Goal: Task Accomplishment & Management: Manage account settings

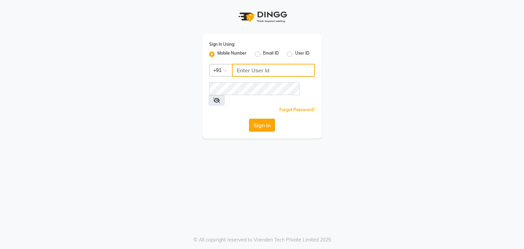
type input "9029010592"
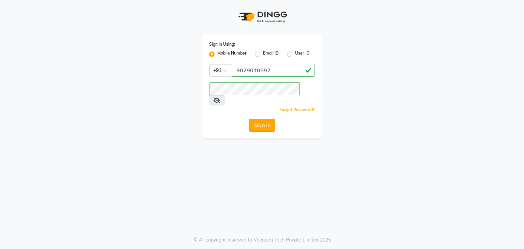
click at [262, 119] on button "Sign In" at bounding box center [262, 125] width 26 height 13
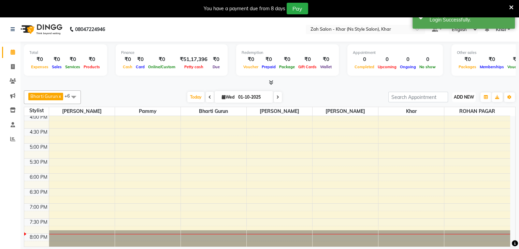
click at [464, 95] on span "ADD NEW" at bounding box center [464, 97] width 20 height 5
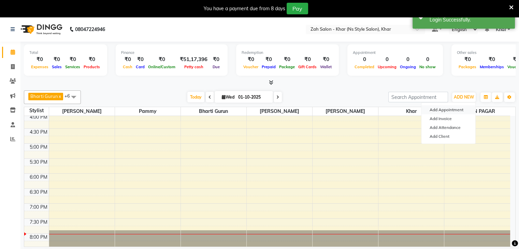
click at [454, 109] on button "Add Appointment" at bounding box center [448, 109] width 54 height 9
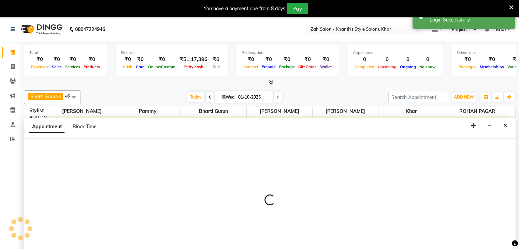
scroll to position [17, 0]
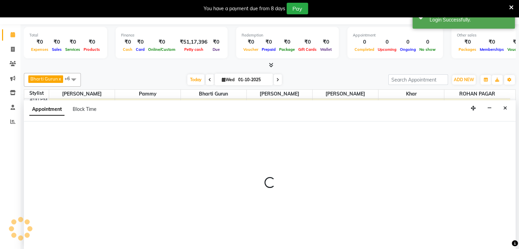
select select "tentative"
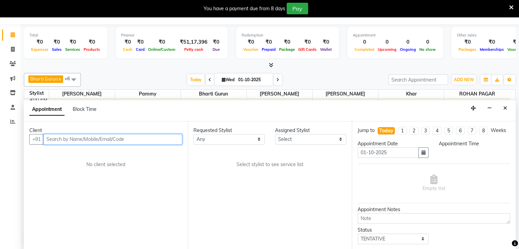
select select "540"
click at [155, 136] on input "text" at bounding box center [112, 139] width 139 height 11
click at [149, 139] on input "text" at bounding box center [112, 139] width 139 height 11
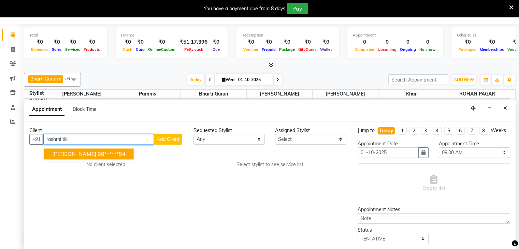
click at [110, 157] on button "Rashmi Tikekar 98******54" at bounding box center [89, 153] width 90 height 11
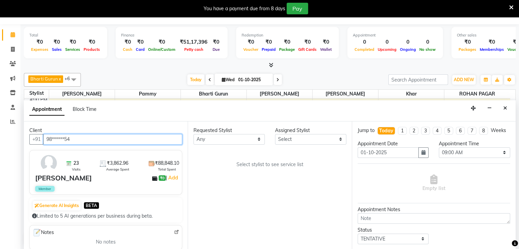
type input "98******54"
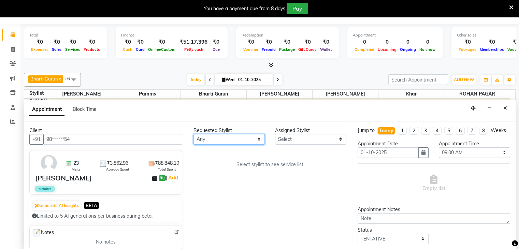
click at [203, 137] on select "Any Bharti Gurun Kalpesh Maheshkar Kavita Bhosale Khar Pammy ROHAN PAGAR Sharmi…" at bounding box center [228, 139] width 71 height 11
select select "38404"
click at [193, 134] on select "Any Bharti Gurun Kalpesh Maheshkar Kavita Bhosale Khar Pammy ROHAN PAGAR Sharmi…" at bounding box center [228, 139] width 71 height 11
select select "38404"
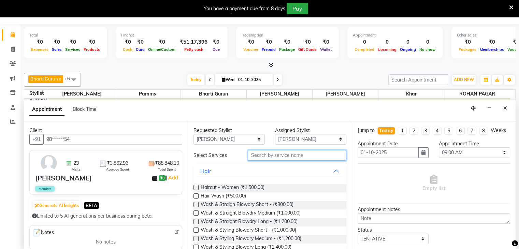
click at [258, 158] on input "text" at bounding box center [297, 155] width 98 height 11
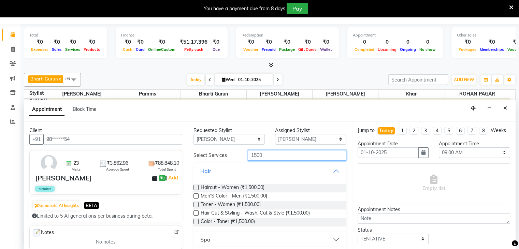
scroll to position [93, 0]
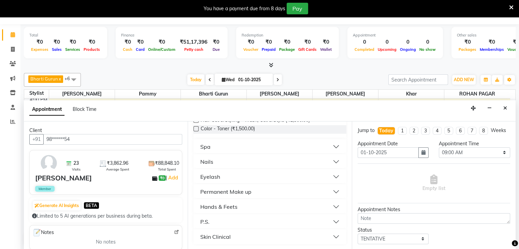
type input "1500"
click at [219, 163] on button "Nails" at bounding box center [269, 162] width 147 height 12
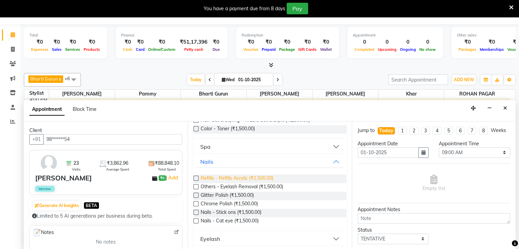
click at [237, 175] on span "Refills - Refills Acrylic (₹1,500.00)" at bounding box center [237, 179] width 73 height 9
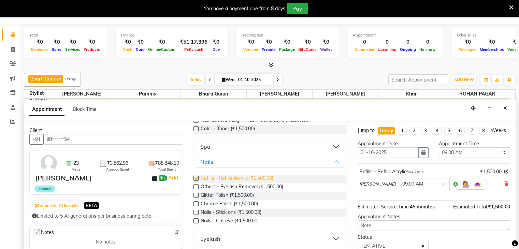
checkbox input "false"
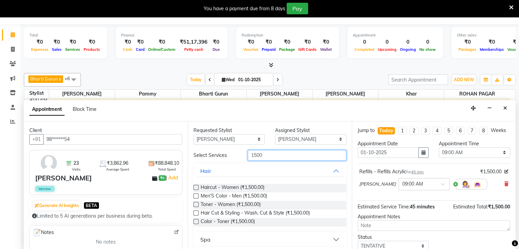
click at [258, 155] on input "1500" at bounding box center [297, 155] width 98 height 11
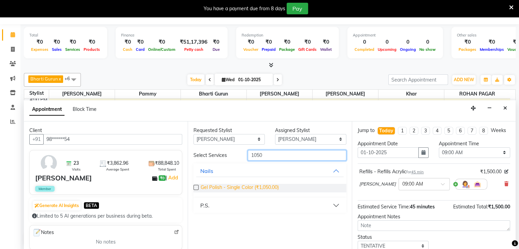
type input "1050"
click at [252, 188] on span "Gel Polish - Single Color (₹1,050.00)" at bounding box center [240, 188] width 78 height 9
checkbox input "false"
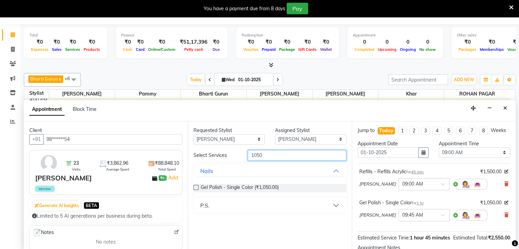
click at [267, 158] on input "1050" at bounding box center [297, 155] width 98 height 11
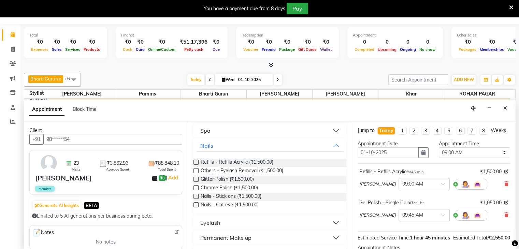
scroll to position [112, 0]
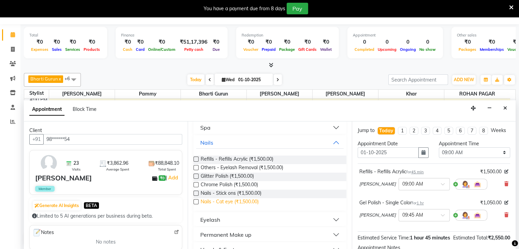
type input "1500"
click at [226, 200] on span "Nails - Cat eye (₹1,500.00)" at bounding box center [230, 202] width 58 height 9
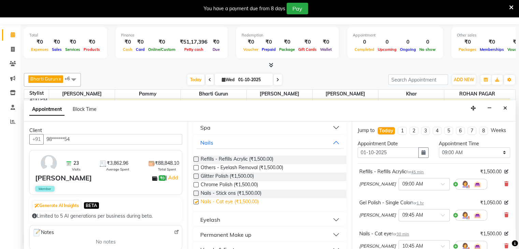
checkbox input "false"
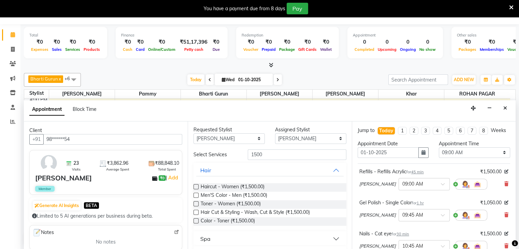
scroll to position [0, 0]
click at [258, 155] on input "1500" at bounding box center [297, 155] width 98 height 11
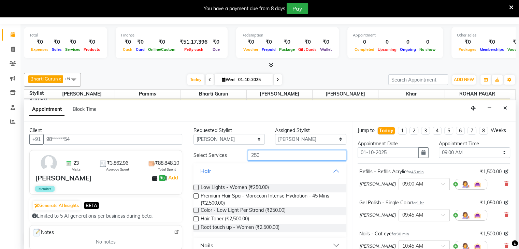
scroll to position [112, 0]
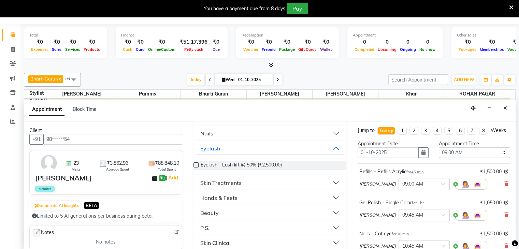
type input "250"
click at [227, 133] on button "Nails" at bounding box center [269, 133] width 147 height 12
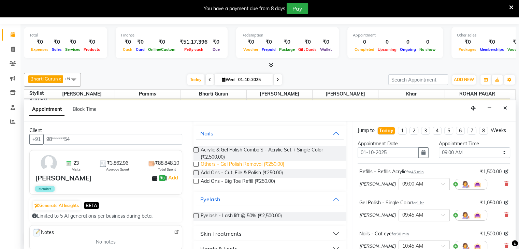
click at [228, 163] on span "Others - Gel Polish Removal (₹250.00)" at bounding box center [243, 165] width 84 height 9
checkbox input "false"
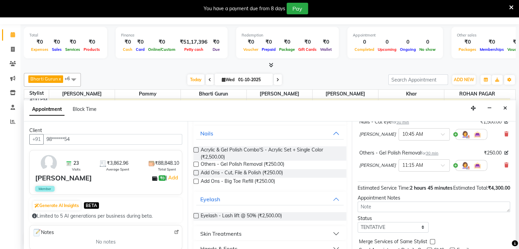
scroll to position [151, 0]
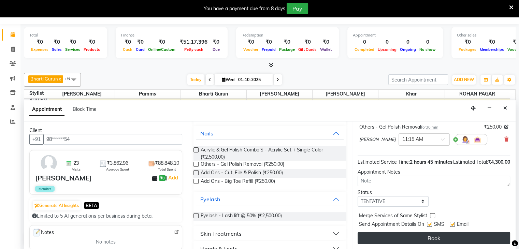
click at [477, 232] on button "Book" at bounding box center [434, 238] width 153 height 12
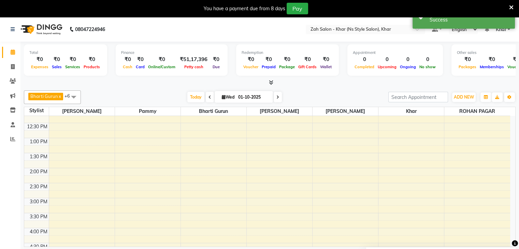
scroll to position [13, 0]
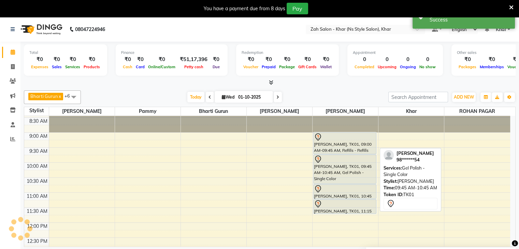
click at [321, 168] on div "[PERSON_NAME], TK01, 09:45 AM-10:45 AM, Gel Polish - Single Color" at bounding box center [345, 169] width 62 height 29
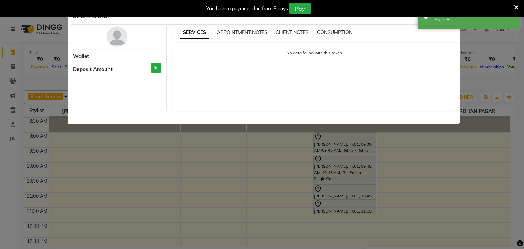
select select "7"
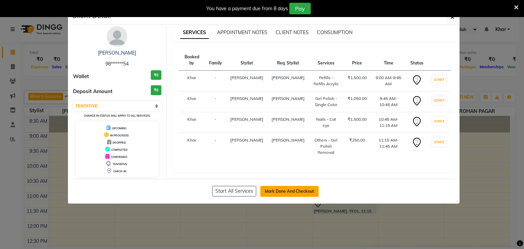
click at [289, 193] on button "Mark Done And Checkout" at bounding box center [289, 191] width 58 height 11
select select "5619"
select select "service"
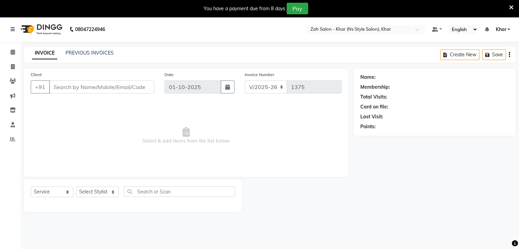
type input "98******54"
select select "38404"
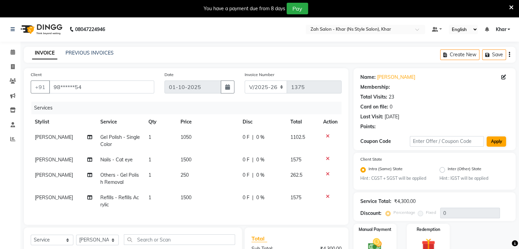
type input "10"
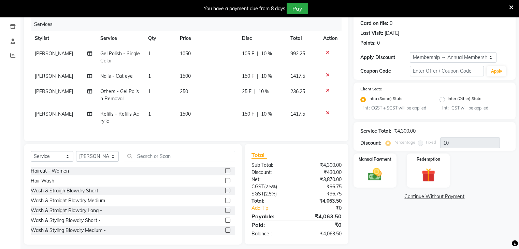
scroll to position [95, 0]
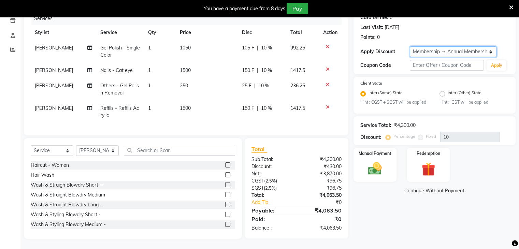
drag, startPoint x: 438, startPoint y: 47, endPoint x: 436, endPoint y: 58, distance: 10.4
click at [436, 58] on div "Name: Rashmi Tikekar Membership: end on 23-08-2026 Total Visits: 23 Card on fil…" at bounding box center [434, 26] width 162 height 95
select select "0:"
click at [410, 46] on select "Select Membership → Annual Membership Coupon → Daily Discount Coupon → Managers…" at bounding box center [453, 51] width 87 height 11
type input "0"
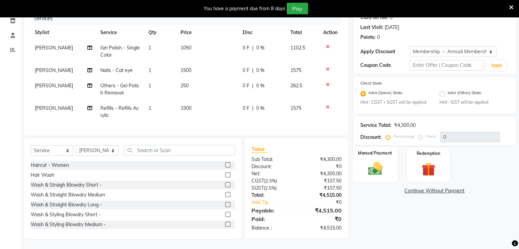
click at [372, 161] on img at bounding box center [374, 169] width 23 height 16
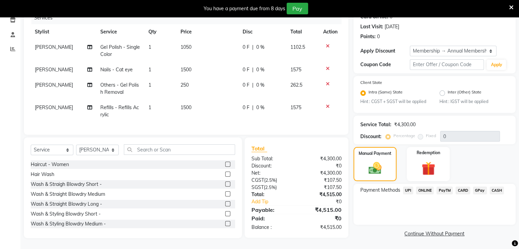
click at [457, 187] on span "CARD" at bounding box center [463, 191] width 15 height 8
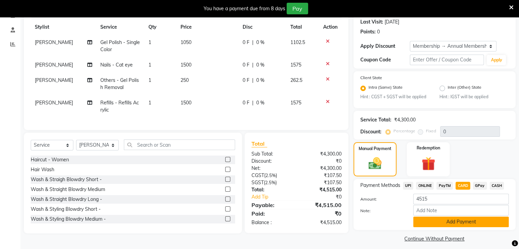
click at [460, 224] on button "Add Payment" at bounding box center [461, 222] width 96 height 11
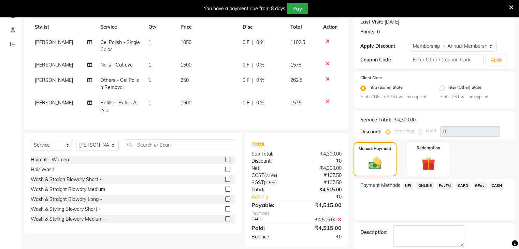
click at [182, 130] on div "Client +91 98******54 Date 01-10-2025 Invoice Number V/2025 V/2025-26 1375 Serv…" at bounding box center [186, 51] width 324 height 157
click at [49, 44] on span "[PERSON_NAME]" at bounding box center [54, 42] width 38 height 6
select select "38404"
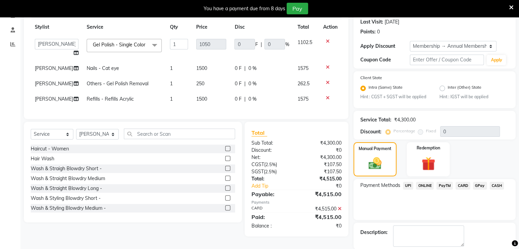
click at [49, 44] on select "Bharti Gurun Kalpesh Maheshkar Kavita Bhosale Khar Pammy ROHAN PAGAR Sharmila" at bounding box center [57, 44] width 44 height 11
drag, startPoint x: 50, startPoint y: 43, endPoint x: 49, endPoint y: 74, distance: 30.4
click at [49, 74] on tbody "Bharti Gurun Kalpesh Maheshkar Kavita Bhosale Khar Pammy ROHAN PAGAR Sharmila G…" at bounding box center [186, 71] width 311 height 72
select select "38400"
click at [49, 71] on span "[PERSON_NAME]" at bounding box center [54, 68] width 38 height 6
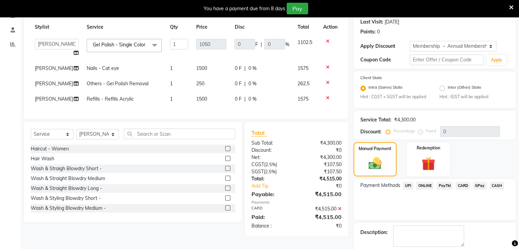
select select "38404"
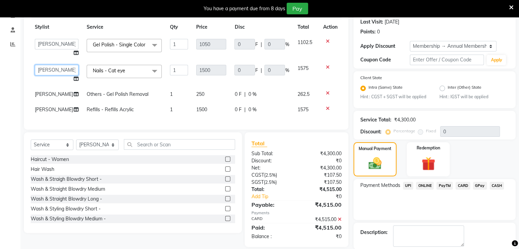
click at [49, 74] on select "Bharti Gurun Kalpesh Maheshkar Kavita Bhosale Khar Pammy ROHAN PAGAR Sharmila" at bounding box center [57, 70] width 44 height 11
select select "38400"
click at [50, 97] on span "[PERSON_NAME]" at bounding box center [54, 94] width 38 height 6
select select "38404"
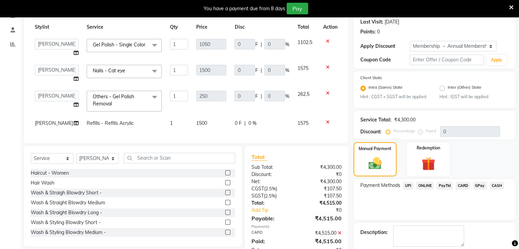
click at [50, 99] on select "Bharti Gurun Kalpesh Maheshkar Kavita Bhosale Khar Pammy ROHAN PAGAR Sharmila" at bounding box center [57, 96] width 44 height 11
select select "38400"
click at [48, 125] on span "[PERSON_NAME]" at bounding box center [54, 123] width 38 height 6
select select "38404"
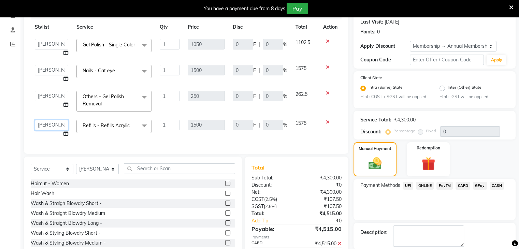
click at [48, 125] on select "Bharti Gurun Kalpesh Maheshkar Kavita Bhosale Khar Pammy ROHAN PAGAR Sharmila" at bounding box center [51, 125] width 33 height 11
select select "38400"
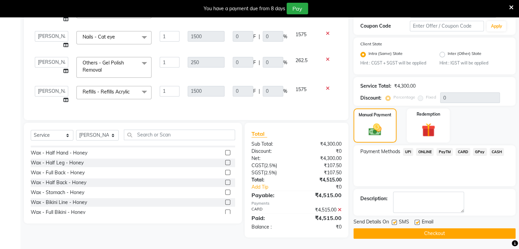
scroll to position [2201, 0]
drag, startPoint x: 232, startPoint y: 203, endPoint x: 232, endPoint y: 216, distance: 13.3
click at [232, 216] on div "Haircut - Women Hair Wash Wash & Straigh Blowdry Short - Wash & Straight Blowdr…" at bounding box center [133, 181] width 204 height 71
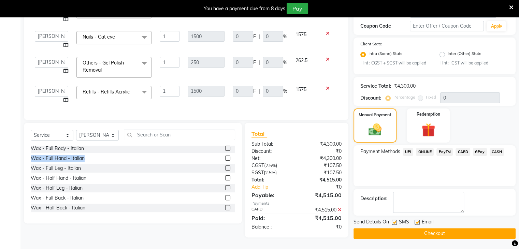
drag, startPoint x: 238, startPoint y: 159, endPoint x: 233, endPoint y: 152, distance: 9.1
click at [233, 152] on div "Select Service Product Membership Package Voucher Prepaid Gift Card Select Styl…" at bounding box center [133, 173] width 218 height 101
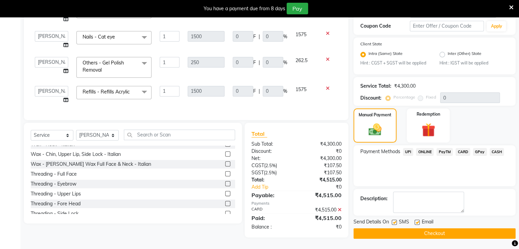
scroll to position [2436, 0]
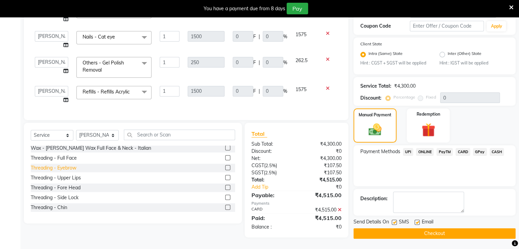
click at [71, 170] on div "Threading - Eyebrow" at bounding box center [54, 167] width 46 height 7
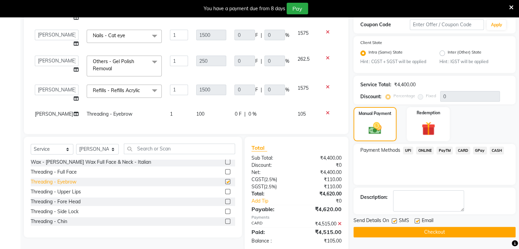
checkbox input "false"
click at [72, 205] on div "Threading - Fore Head" at bounding box center [56, 201] width 50 height 7
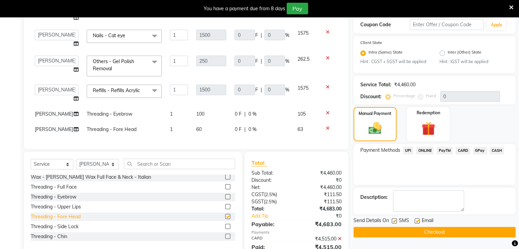
checkbox input "false"
click at [177, 168] on input "text" at bounding box center [179, 164] width 111 height 11
click at [292, 180] on div "Discount:" at bounding box center [271, 180] width 50 height 7
drag, startPoint x: 428, startPoint y: 203, endPoint x: 419, endPoint y: 182, distance: 22.3
click at [425, 186] on div "Name: Rashmi Tikekar Membership: end on 23-08-2026 Total Visits: 23 Card on fil…" at bounding box center [436, 102] width 167 height 328
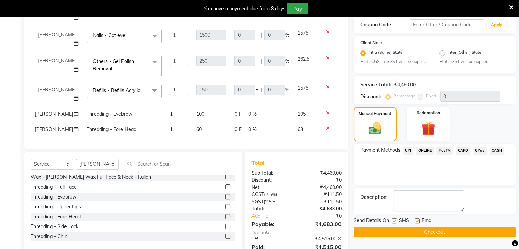
click at [408, 153] on span "UPI" at bounding box center [408, 151] width 11 height 8
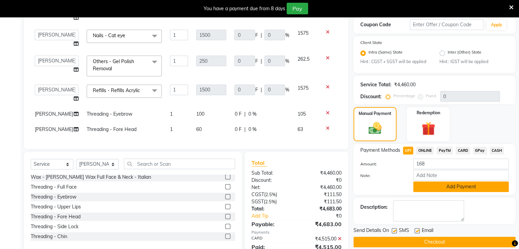
click at [445, 185] on button "Add Payment" at bounding box center [461, 187] width 96 height 11
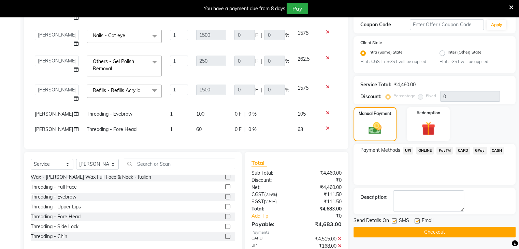
click at [441, 230] on button "Checkout" at bounding box center [434, 232] width 162 height 11
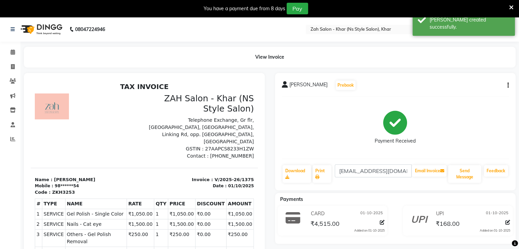
click at [392, 83] on div "Rashmi Tikekar Prebook" at bounding box center [395, 85] width 227 height 11
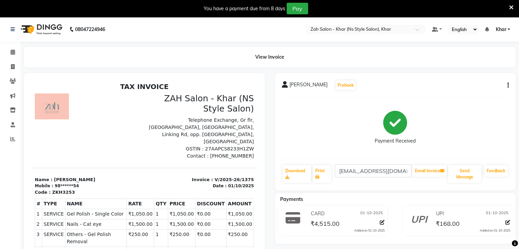
drag, startPoint x: 212, startPoint y: 89, endPoint x: 150, endPoint y: 85, distance: 61.9
click at [150, 85] on h2 "TAX INVOICE" at bounding box center [144, 87] width 219 height 8
drag, startPoint x: 67, startPoint y: 64, endPoint x: 34, endPoint y: 54, distance: 34.7
click at [34, 54] on div "View Invoice" at bounding box center [270, 57] width 492 height 21
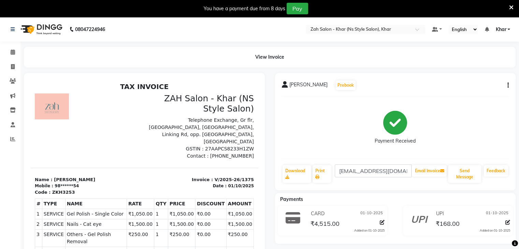
click at [19, 53] on div "View Invoice" at bounding box center [270, 57] width 502 height 21
drag, startPoint x: 18, startPoint y: 53, endPoint x: 14, endPoint y: 53, distance: 4.8
click at [14, 53] on icon at bounding box center [13, 51] width 4 height 5
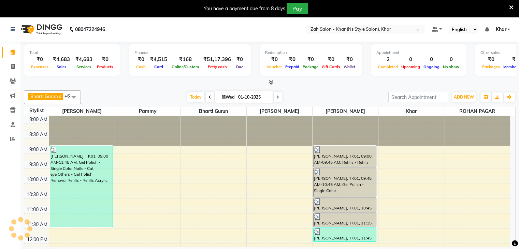
scroll to position [243, 0]
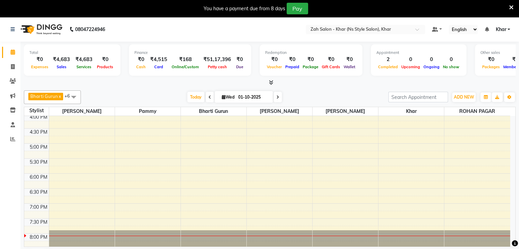
click at [305, 90] on div "Bharti Gurun x Kalpesh Maheshkar x Kavita Bhosale x Khar x Pammy x ROHAN PAGAR …" at bounding box center [270, 97] width 492 height 14
click at [462, 98] on span "ADD NEW" at bounding box center [464, 97] width 20 height 5
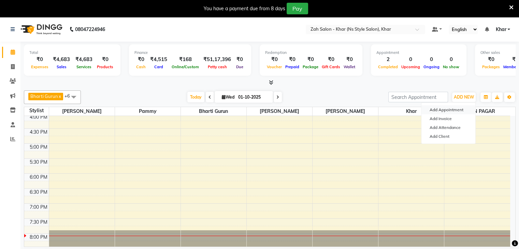
click at [450, 108] on button "Add Appointment" at bounding box center [448, 109] width 54 height 9
select select "tentative"
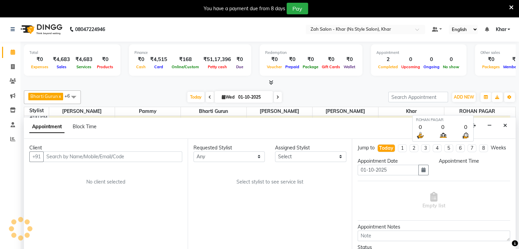
scroll to position [17, 0]
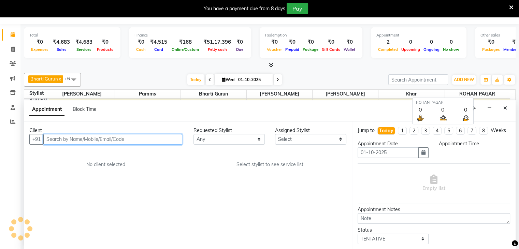
select select "540"
click at [139, 140] on input "text" at bounding box center [112, 139] width 139 height 11
click at [106, 139] on input "text" at bounding box center [112, 139] width 139 height 11
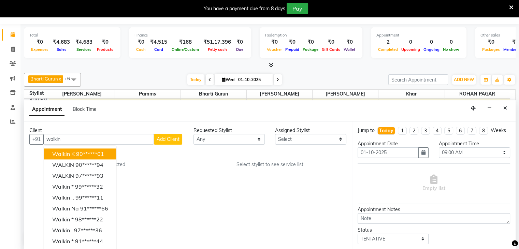
click at [133, 146] on div "Client +91 walkin walkin k 90******01 WALKIN 90******94 WALKIN 97******93 Walki…" at bounding box center [106, 185] width 164 height 128
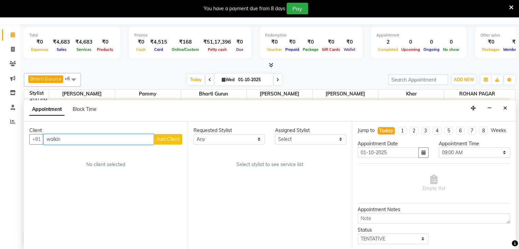
click at [95, 142] on input "walkin" at bounding box center [98, 139] width 111 height 11
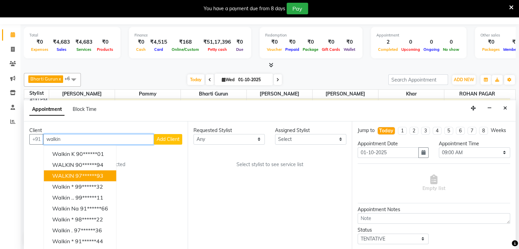
click at [86, 172] on ngb-highlight "97******93" at bounding box center [89, 175] width 28 height 7
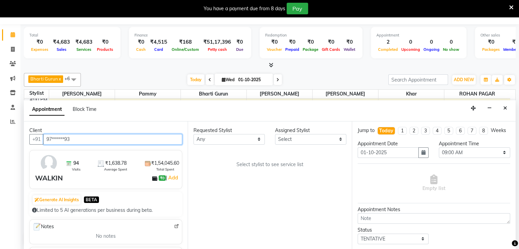
type input "97******93"
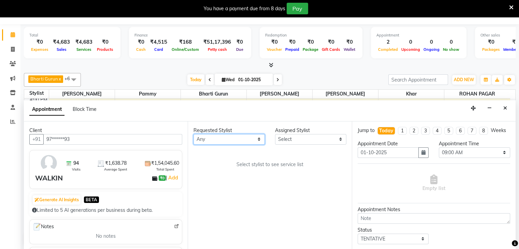
click at [220, 136] on select "Any Bharti Gurun Kalpesh Maheshkar Kavita Bhosale Khar Pammy ROHAN PAGAR Sharmi…" at bounding box center [228, 139] width 71 height 11
select select "38403"
click at [193, 134] on select "Any Bharti Gurun Kalpesh Maheshkar Kavita Bhosale Khar Pammy ROHAN PAGAR Sharmi…" at bounding box center [228, 139] width 71 height 11
select select "38403"
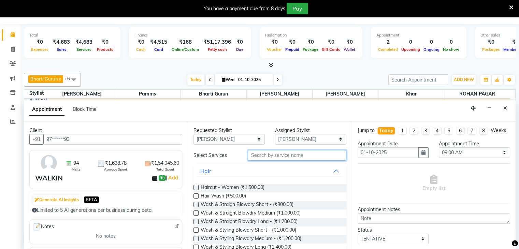
click at [250, 153] on input "text" at bounding box center [297, 155] width 98 height 11
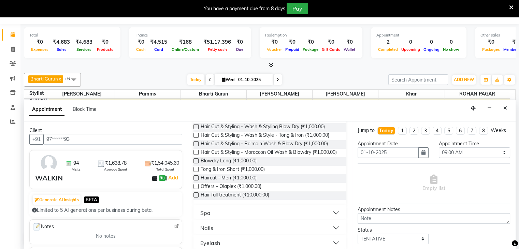
scroll to position [169, 0]
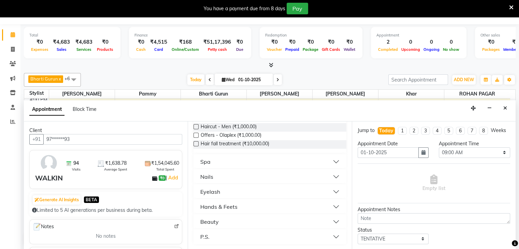
type input "1000"
click at [239, 207] on button "Hands & Feets" at bounding box center [269, 207] width 147 height 12
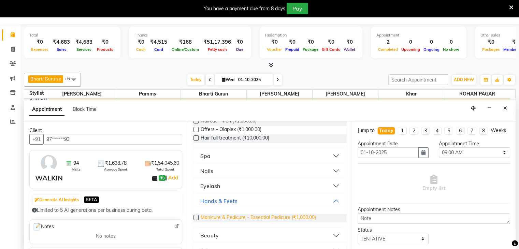
click at [260, 222] on span "Manicure & Pedicure - Essential Pedicure (₹1,000.00)" at bounding box center [258, 218] width 115 height 9
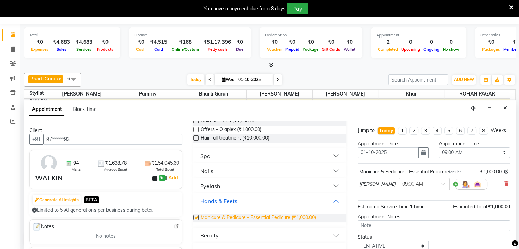
checkbox input "false"
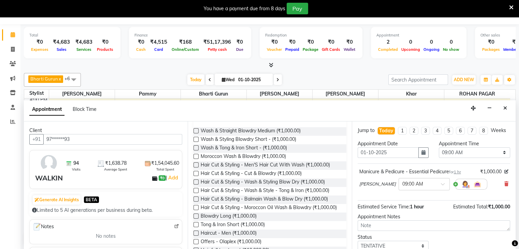
scroll to position [0, 0]
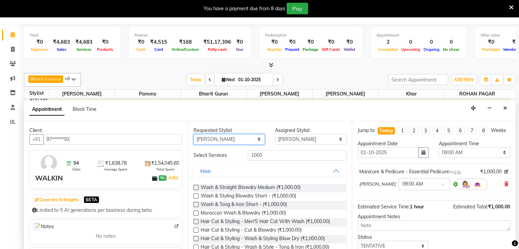
click at [243, 140] on select "Any Bharti Gurun Kalpesh Maheshkar Kavita Bhosale Khar Pammy ROHAN PAGAR Sharmi…" at bounding box center [228, 139] width 71 height 11
select select "38400"
click at [193, 134] on select "Any Bharti Gurun Kalpesh Maheshkar Kavita Bhosale Khar Pammy ROHAN PAGAR Sharmi…" at bounding box center [228, 139] width 71 height 11
select select "38400"
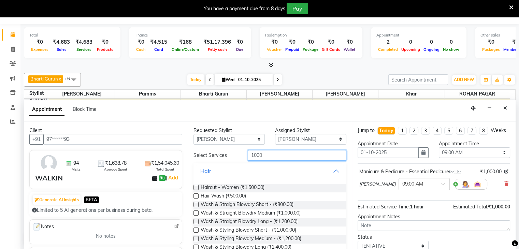
click at [255, 157] on input "1000" at bounding box center [297, 155] width 98 height 11
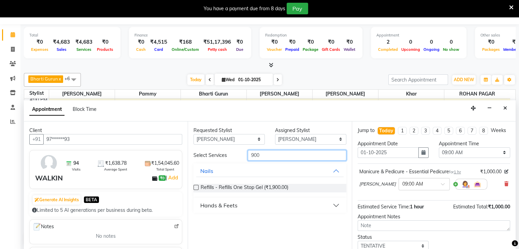
type input "900"
click at [235, 205] on div "Hands & Feets" at bounding box center [218, 205] width 37 height 8
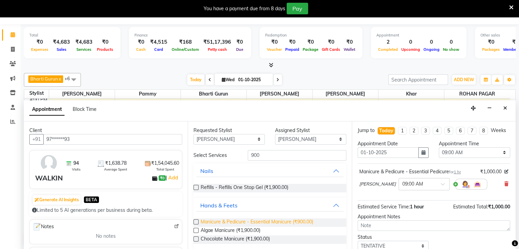
click at [257, 222] on span "Manicure & Pedicure - Essential Manicure (₹900.00)" at bounding box center [257, 222] width 113 height 9
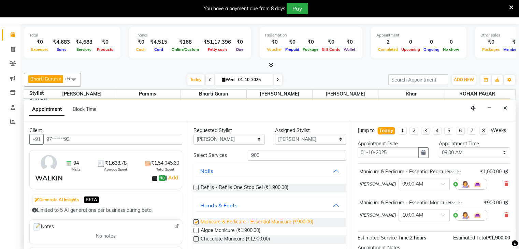
checkbox input "false"
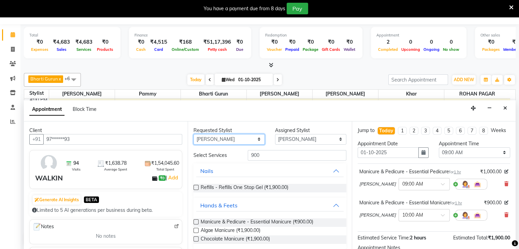
click at [240, 143] on select "Any Bharti Gurun Kalpesh Maheshkar Kavita Bhosale Khar Pammy ROHAN PAGAR Sharmi…" at bounding box center [228, 139] width 71 height 11
select select "38404"
click at [193, 134] on select "Any Bharti Gurun Kalpesh Maheshkar Kavita Bhosale Khar Pammy ROHAN PAGAR Sharmi…" at bounding box center [228, 139] width 71 height 11
select select "38404"
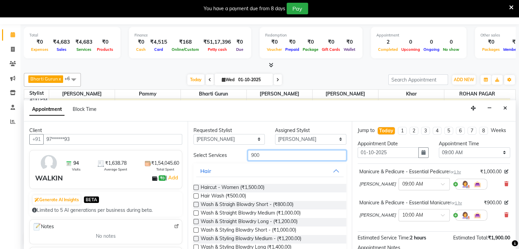
click at [255, 155] on input "900" at bounding box center [297, 155] width 98 height 11
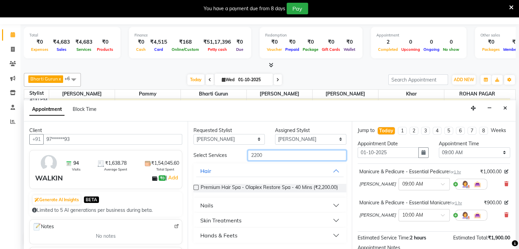
type input "2200"
click at [242, 222] on button "Skin Treatments" at bounding box center [269, 220] width 147 height 12
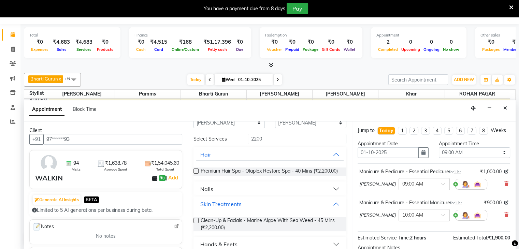
scroll to position [30, 0]
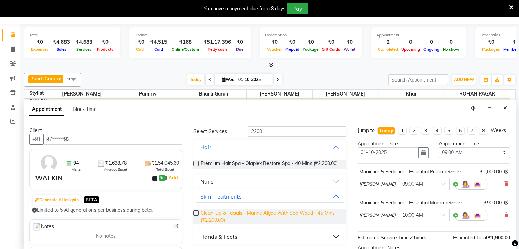
click at [215, 217] on span "Clean-Up & Facials - Marine Algae With Sea Weed - 45 Mins (₹2,200.00)" at bounding box center [271, 216] width 140 height 14
checkbox input "false"
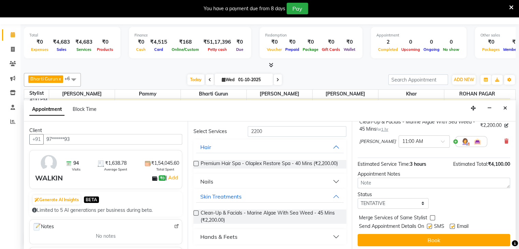
scroll to position [112, 0]
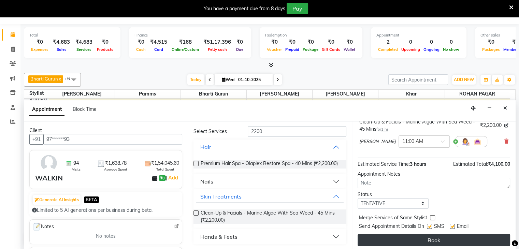
click at [484, 241] on button "Book" at bounding box center [434, 240] width 153 height 12
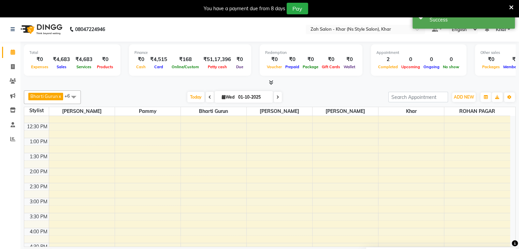
scroll to position [13, 0]
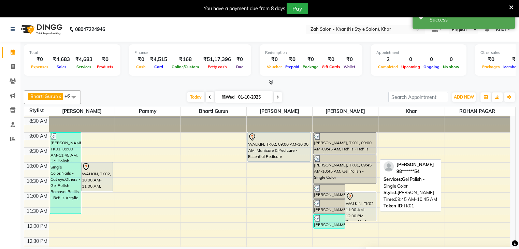
click at [368, 161] on div "[PERSON_NAME], TK01, 09:45 AM-10:45 AM, Gel Polish - Single Color" at bounding box center [345, 169] width 62 height 29
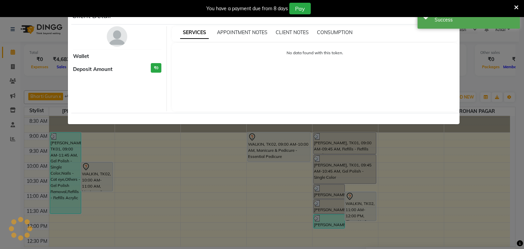
select select "3"
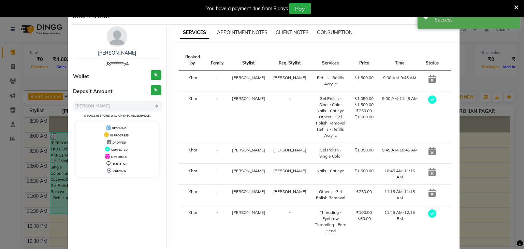
click at [517, 6] on icon at bounding box center [516, 7] width 4 height 6
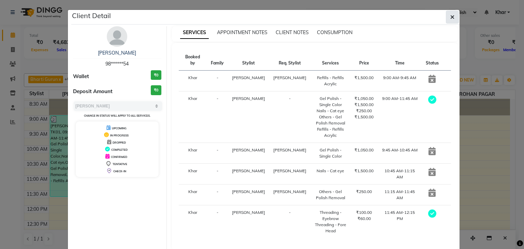
click at [450, 17] on icon "button" at bounding box center [452, 16] width 4 height 5
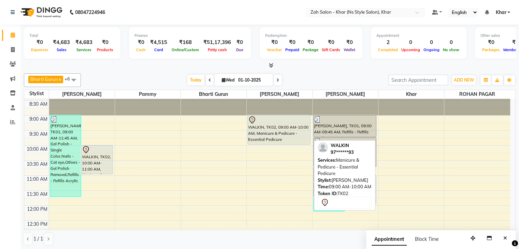
click at [270, 126] on div "WALKIN, TK02, 09:00 AM-10:00 AM, Manicure & Pedicure - Essential Pedicure" at bounding box center [279, 130] width 62 height 29
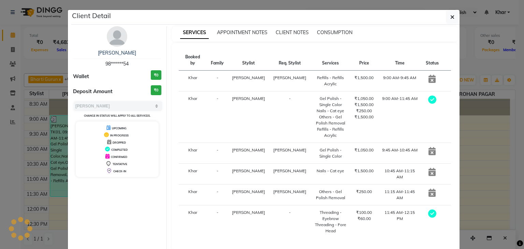
select select "7"
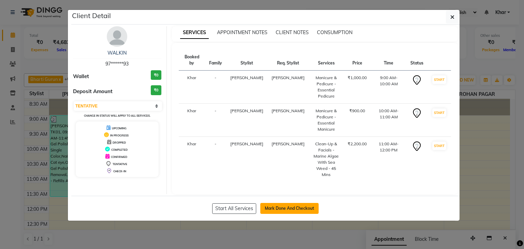
click at [282, 206] on button "Mark Done And Checkout" at bounding box center [289, 208] width 58 height 11
select select "5619"
select select "service"
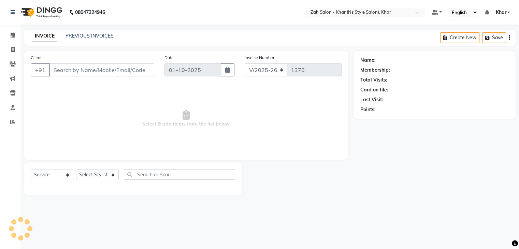
type input "97******93"
select select "38404"
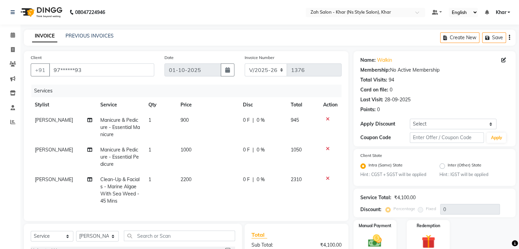
scroll to position [91, 0]
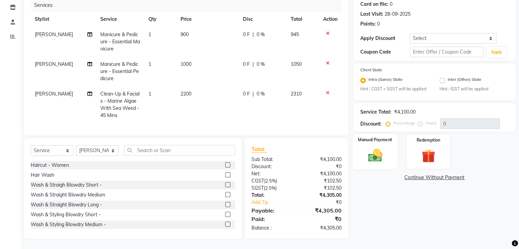
click at [369, 159] on img at bounding box center [374, 155] width 23 height 16
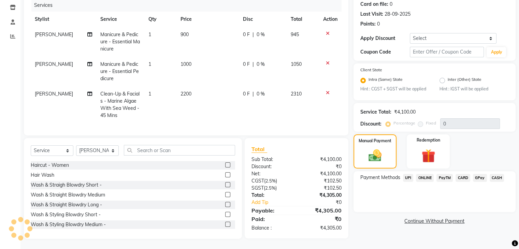
click at [407, 174] on span "UPI" at bounding box center [408, 178] width 11 height 8
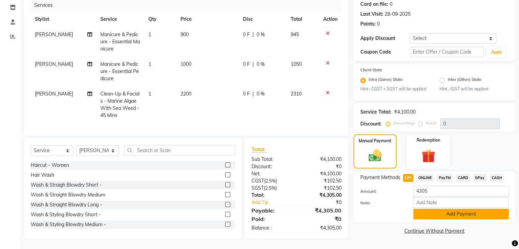
click at [428, 209] on button "Add Payment" at bounding box center [461, 214] width 96 height 11
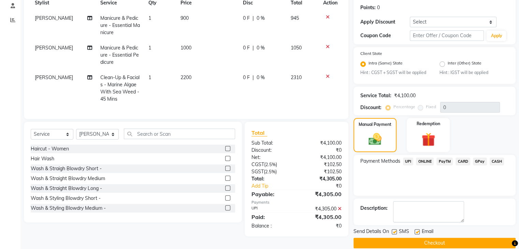
scroll to position [112, 0]
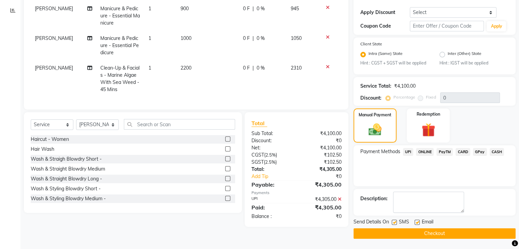
click at [504, 234] on button "Checkout" at bounding box center [434, 233] width 162 height 11
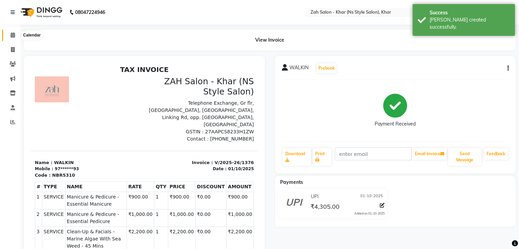
click at [14, 36] on icon at bounding box center [13, 34] width 4 height 5
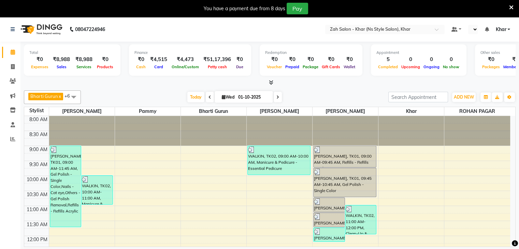
select select "en"
click at [461, 98] on span "ADD NEW" at bounding box center [464, 97] width 20 height 5
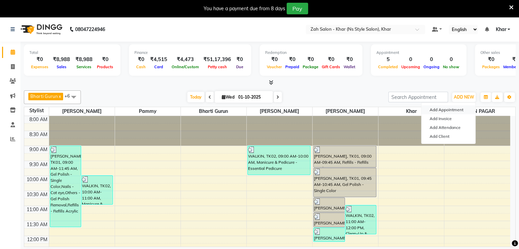
click at [452, 109] on button "Add Appointment" at bounding box center [448, 109] width 54 height 9
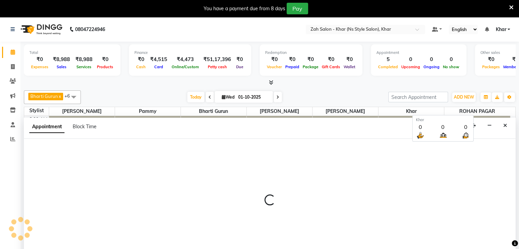
scroll to position [17, 0]
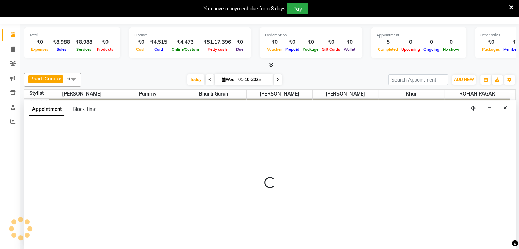
select select "540"
select select "tentative"
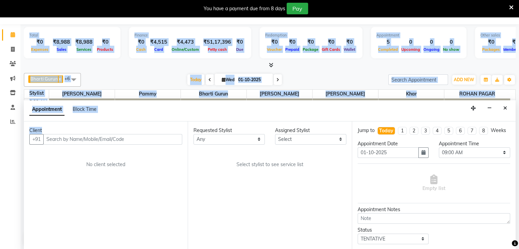
drag, startPoint x: 0, startPoint y: 161, endPoint x: 76, endPoint y: 140, distance: 79.4
click at [76, 140] on app-home "08047224946 Select Location × Zah Salon - Khar (Ns Style Salon), Khar Default P…" at bounding box center [259, 125] width 519 height 250
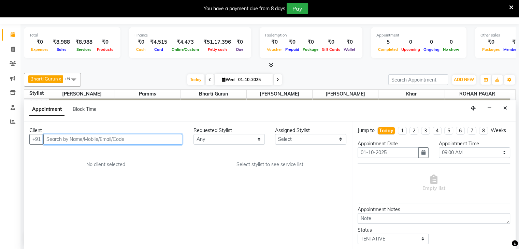
click at [76, 140] on input "text" at bounding box center [112, 139] width 139 height 11
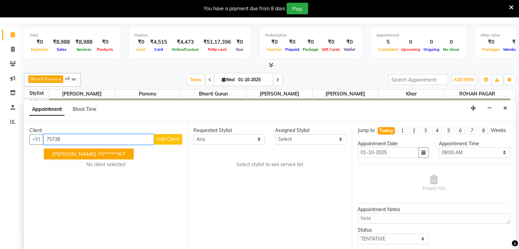
click at [103, 155] on ngb-highlight "75******67" at bounding box center [112, 153] width 28 height 7
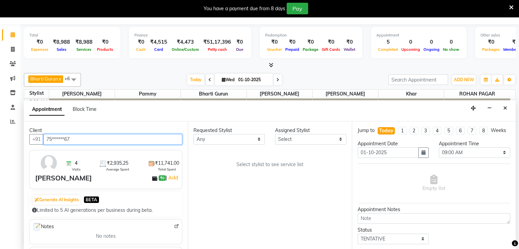
type input "75******67"
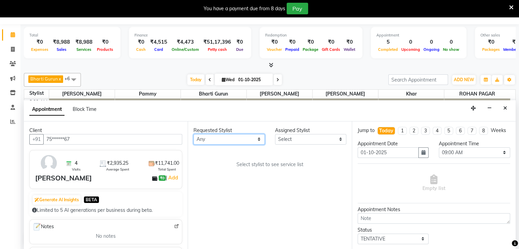
click at [203, 136] on select "Any Bharti Gurun Kalpesh Maheshkar Kavita Bhosale Khar Pammy ROHAN PAGAR Sharmi…" at bounding box center [228, 139] width 71 height 11
select select "38404"
click at [193, 134] on select "Any Bharti Gurun Kalpesh Maheshkar Kavita Bhosale Khar Pammy ROHAN PAGAR Sharmi…" at bounding box center [228, 139] width 71 height 11
select select "38404"
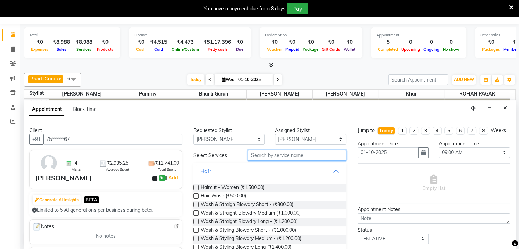
click at [249, 155] on input "text" at bounding box center [297, 155] width 98 height 11
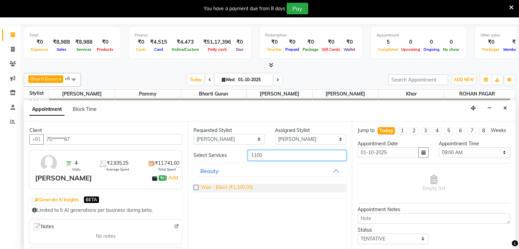
type input "1100"
click at [241, 186] on span "Wax - Bikini (₹1,100.00)" at bounding box center [227, 188] width 52 height 9
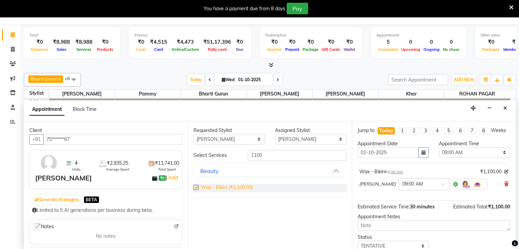
checkbox input "false"
click at [259, 155] on input "1100" at bounding box center [297, 155] width 98 height 11
type input "450"
click at [225, 204] on button "Beauty" at bounding box center [269, 205] width 147 height 12
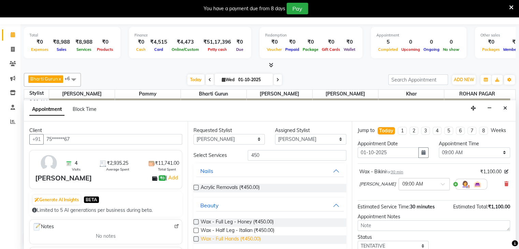
click at [243, 237] on span "Wax - Full Hands (₹450.00)" at bounding box center [231, 239] width 60 height 9
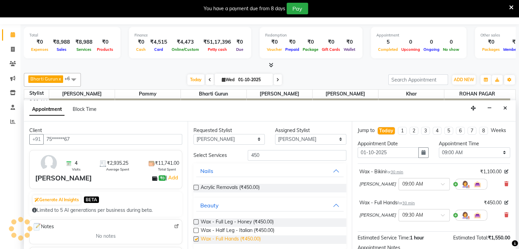
checkbox input "false"
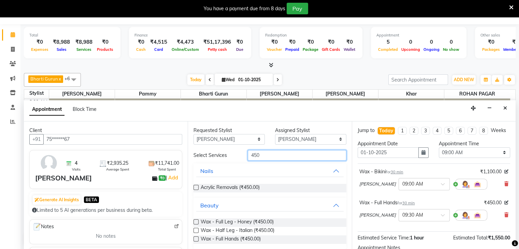
click at [255, 150] on input "450" at bounding box center [297, 155] width 98 height 11
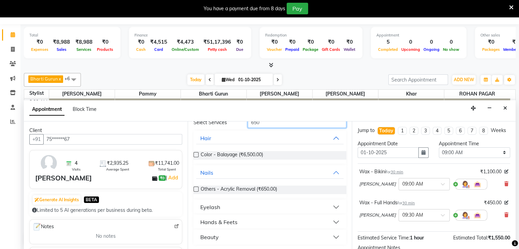
type input "650"
click at [223, 224] on div "Hands & Feets" at bounding box center [218, 222] width 37 height 8
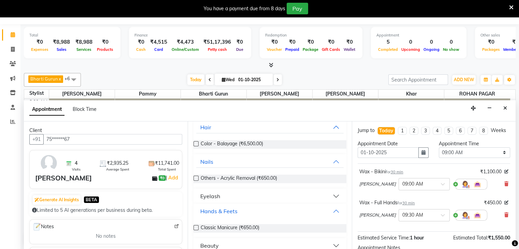
scroll to position [53, 0]
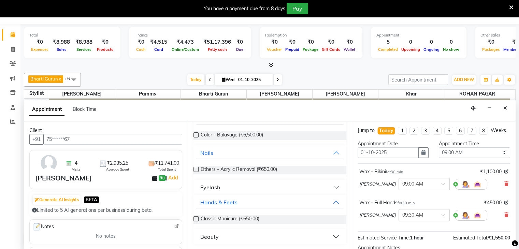
click at [227, 236] on button "Beauty" at bounding box center [269, 237] width 147 height 12
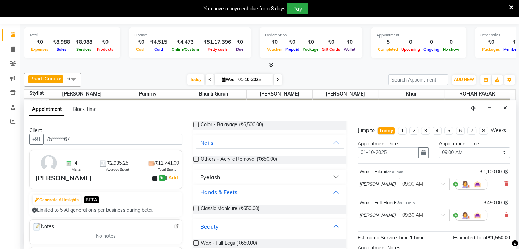
scroll to position [72, 0]
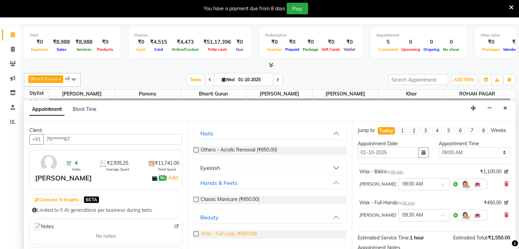
click at [241, 232] on span "Wax - Full Legs (₹650.00)" at bounding box center [229, 234] width 56 height 9
checkbox input "false"
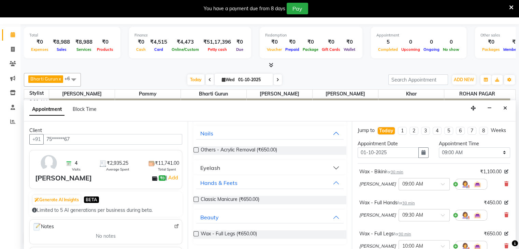
scroll to position [0, 0]
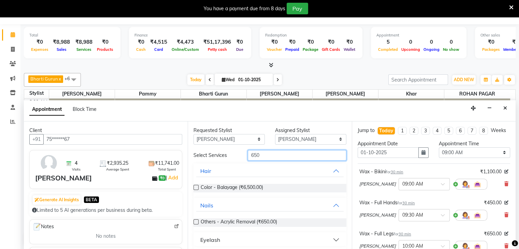
click at [256, 155] on input "650" at bounding box center [297, 155] width 98 height 11
type input "6"
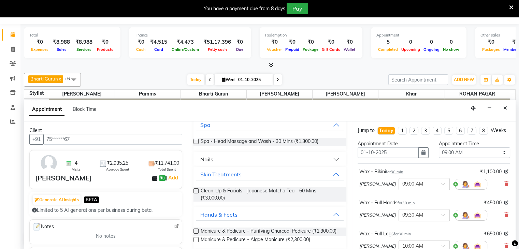
scroll to position [153, 0]
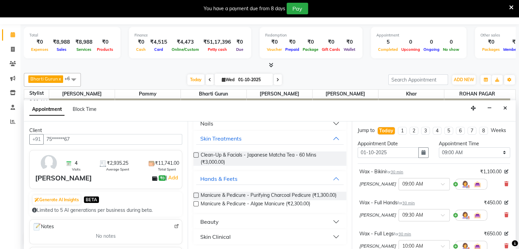
type input "300"
click at [213, 221] on div "Beauty" at bounding box center [209, 222] width 18 height 8
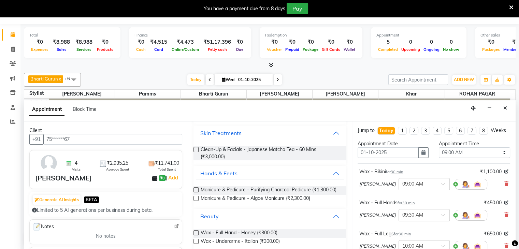
click at [213, 220] on div "Beauty" at bounding box center [209, 216] width 18 height 8
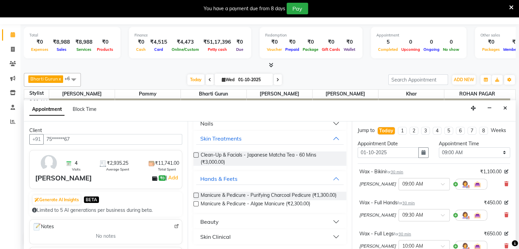
click at [213, 221] on div "Beauty" at bounding box center [209, 222] width 18 height 8
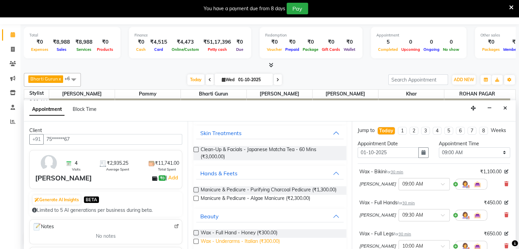
click at [255, 246] on span "Wax - Underarms - Italian (₹300.00)" at bounding box center [240, 242] width 79 height 9
checkbox input "false"
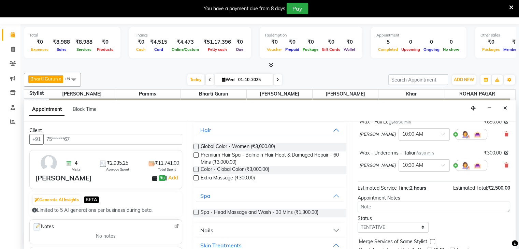
scroll to position [144, 0]
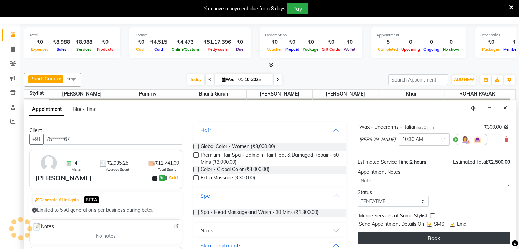
click at [492, 236] on button "Book" at bounding box center [434, 238] width 153 height 12
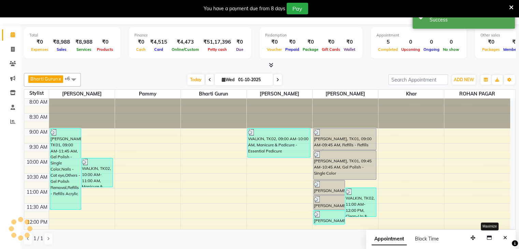
scroll to position [0, 0]
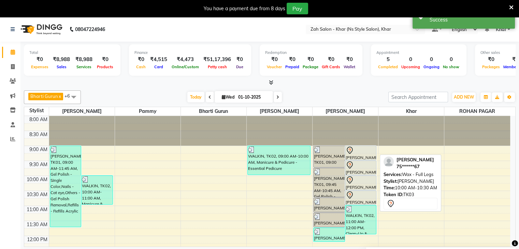
click at [353, 180] on icon at bounding box center [350, 180] width 8 height 8
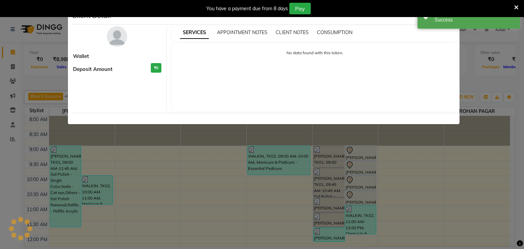
select select "7"
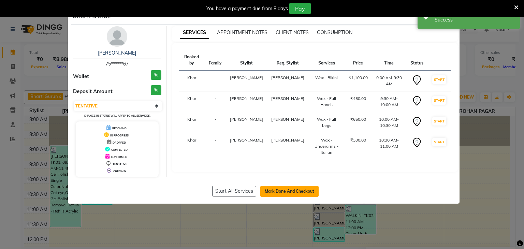
click at [291, 191] on button "Mark Done And Checkout" at bounding box center [289, 191] width 58 height 11
select select "5619"
select select "service"
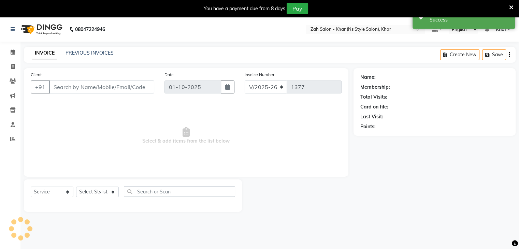
type input "75******67"
select select "38404"
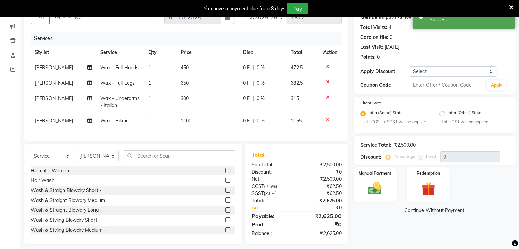
scroll to position [81, 0]
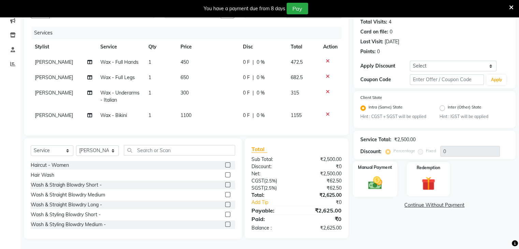
click at [375, 178] on img at bounding box center [374, 183] width 23 height 16
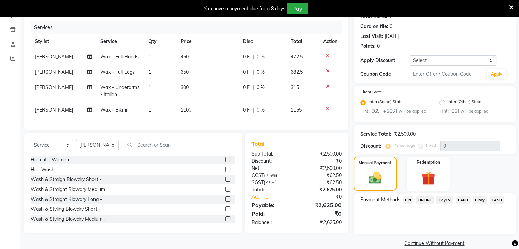
click at [463, 201] on span "CARD" at bounding box center [463, 200] width 15 height 8
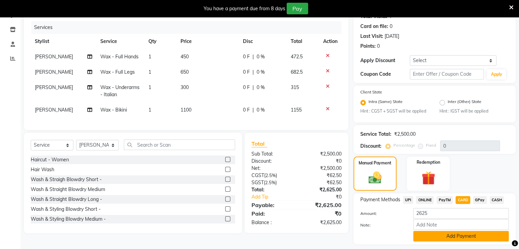
click at [466, 239] on button "Add Payment" at bounding box center [461, 236] width 96 height 11
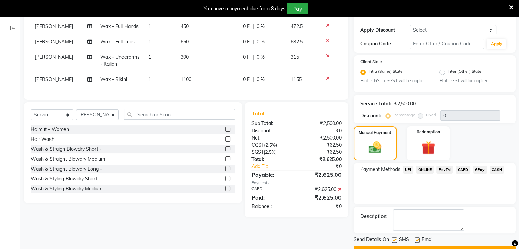
scroll to position [129, 0]
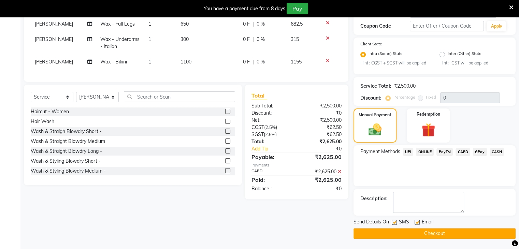
click at [489, 234] on button "Checkout" at bounding box center [434, 233] width 162 height 11
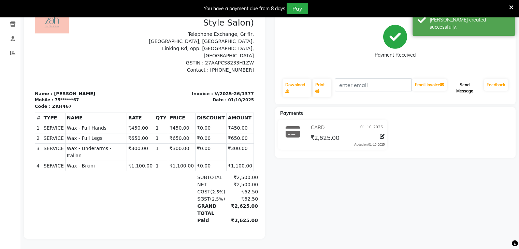
click at [466, 80] on button "Send Message" at bounding box center [464, 88] width 33 height 18
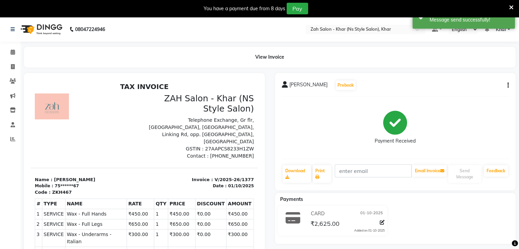
click at [72, 43] on div "08047224946 Select Location × Zah Salon - Khar (Ns Style Salon), Khar Default P…" at bounding box center [259, 176] width 519 height 318
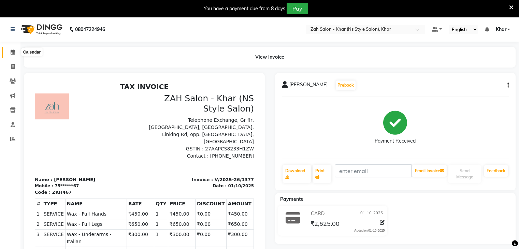
click at [16, 55] on span at bounding box center [13, 52] width 12 height 8
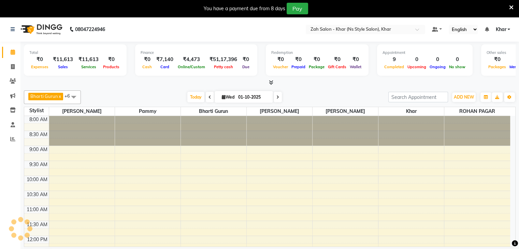
scroll to position [243, 0]
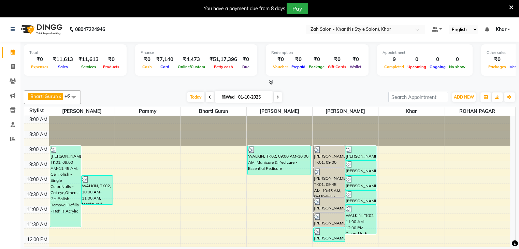
click at [52, 116] on div at bounding box center [82, 131] width 66 height 30
click at [9, 123] on span at bounding box center [13, 125] width 12 height 8
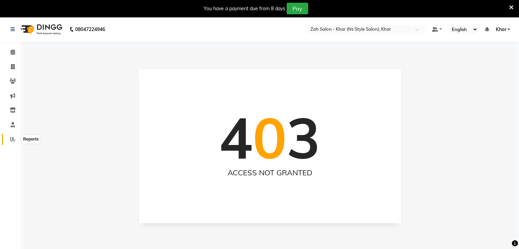
click at [14, 140] on icon at bounding box center [12, 138] width 5 height 5
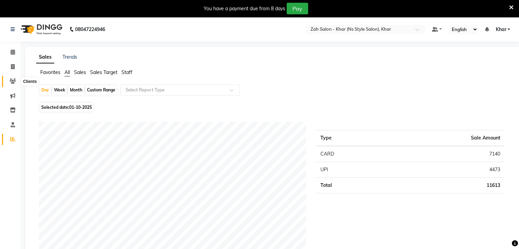
click at [10, 82] on icon at bounding box center [13, 80] width 6 height 5
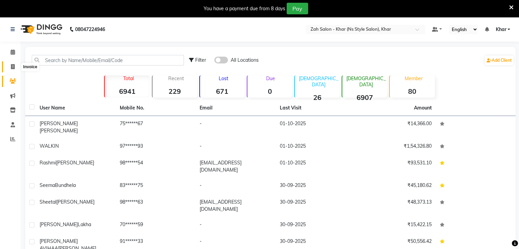
click at [15, 65] on span at bounding box center [13, 67] width 12 height 8
select select "5619"
select select "service"
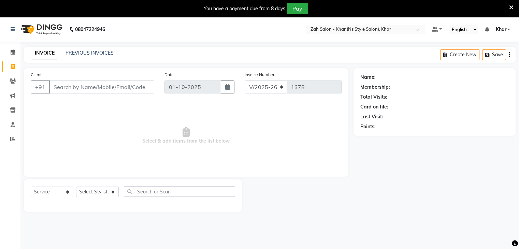
scroll to position [17, 0]
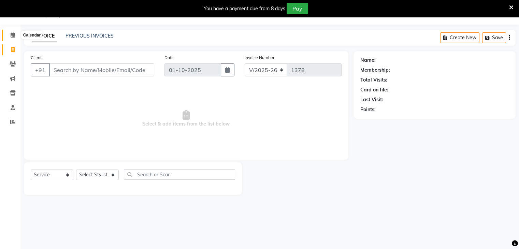
click at [14, 38] on icon at bounding box center [13, 34] width 4 height 5
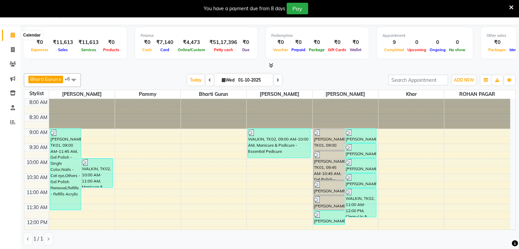
click at [13, 37] on icon at bounding box center [13, 34] width 4 height 5
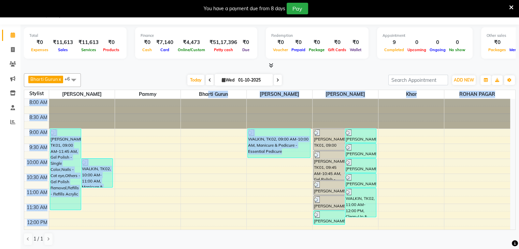
drag, startPoint x: 209, startPoint y: 97, endPoint x: 339, endPoint y: 101, distance: 130.4
click at [339, 101] on table "Stylist Kavita Bhosale Pammy Bharti Gurun Kalpesh Maheshkar Sharmila Khar ROHAN…" at bounding box center [270, 160] width 492 height 140
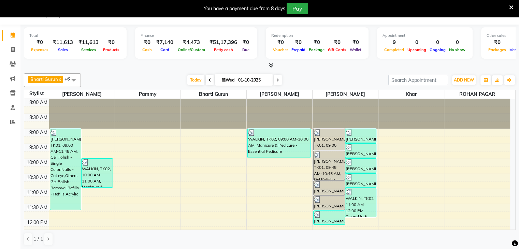
click at [358, 60] on div "Total ₹0 Expenses ₹11,613 Sales ₹11,613 Services ₹0 Products Finance ₹0 Cash ₹7…" at bounding box center [270, 47] width 492 height 45
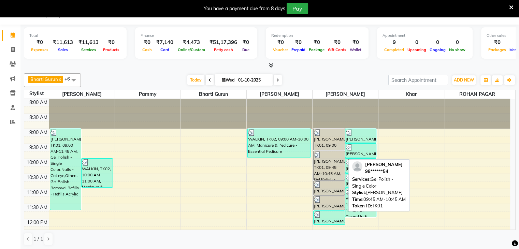
click at [326, 170] on div "[PERSON_NAME], TK01, 09:45 AM-10:45 AM, Gel Polish - Single Color" at bounding box center [329, 165] width 31 height 29
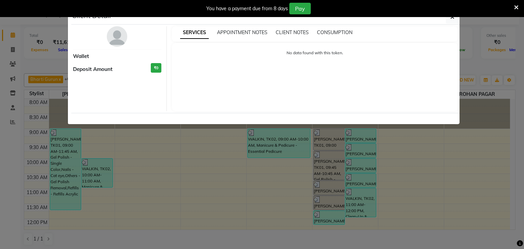
select select "3"
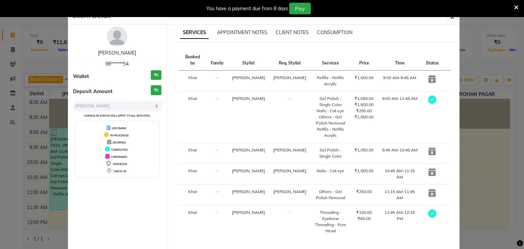
click at [429, 75] on icon at bounding box center [432, 79] width 7 height 8
click at [450, 19] on icon "button" at bounding box center [452, 16] width 4 height 5
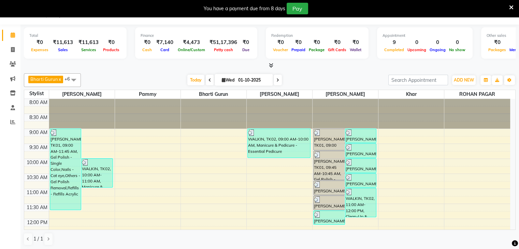
click at [513, 7] on icon at bounding box center [511, 7] width 4 height 6
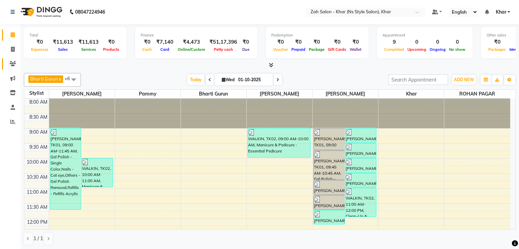
click at [8, 60] on span at bounding box center [13, 64] width 12 height 8
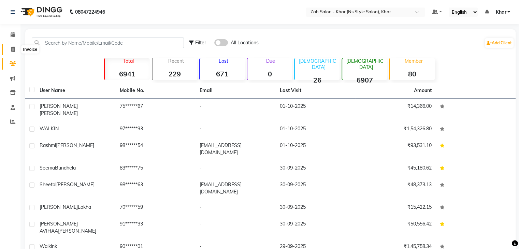
click at [9, 46] on span at bounding box center [13, 50] width 12 height 8
select select "5619"
select select "service"
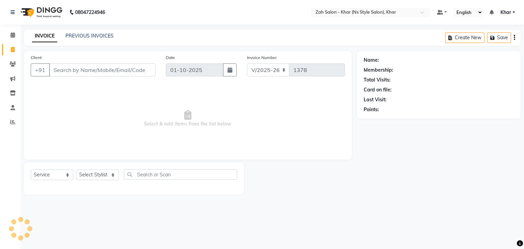
click at [9, 46] on span at bounding box center [13, 50] width 12 height 8
select select "5619"
select select "service"
drag, startPoint x: 9, startPoint y: 46, endPoint x: 9, endPoint y: 34, distance: 12.3
click at [9, 34] on ul "Calendar Invoice Clients Marketing Inventory Staff Reports Completed InProgress…" at bounding box center [10, 80] width 20 height 105
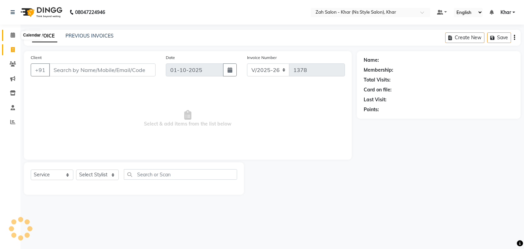
click at [9, 34] on span at bounding box center [13, 35] width 12 height 8
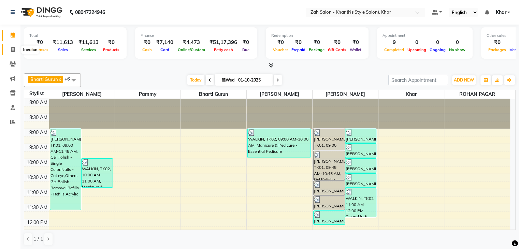
click at [10, 48] on span at bounding box center [13, 50] width 12 height 8
select select "service"
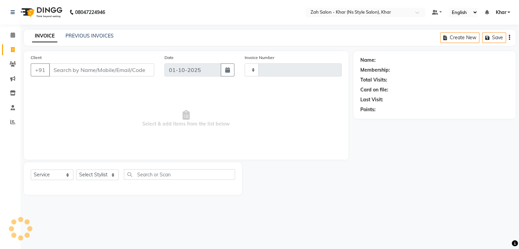
type input "1378"
select select "5619"
click at [13, 67] on span at bounding box center [13, 64] width 12 height 8
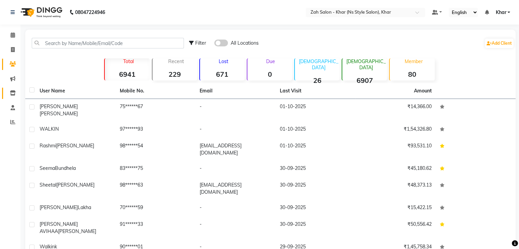
click at [14, 89] on link "Inventory" at bounding box center [10, 93] width 16 height 11
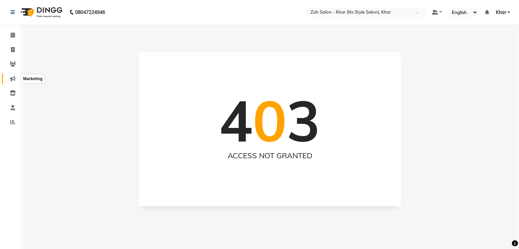
click at [10, 76] on icon at bounding box center [12, 78] width 5 height 5
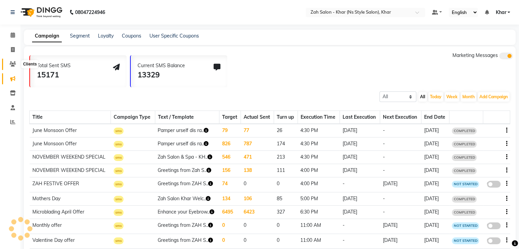
click at [10, 64] on icon at bounding box center [13, 63] width 6 height 5
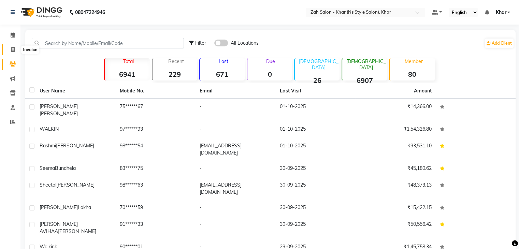
click at [13, 47] on icon at bounding box center [13, 49] width 4 height 5
select select "5619"
select select "service"
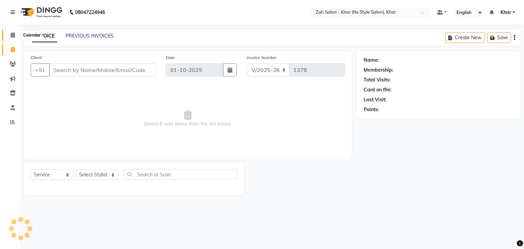
click at [12, 32] on span at bounding box center [13, 35] width 12 height 8
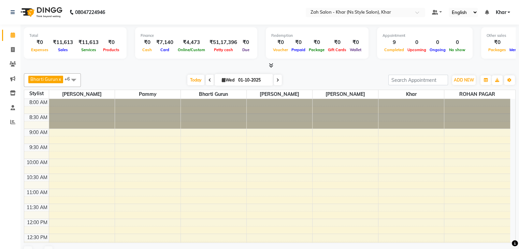
scroll to position [243, 0]
